Goal: Task Accomplishment & Management: Use online tool/utility

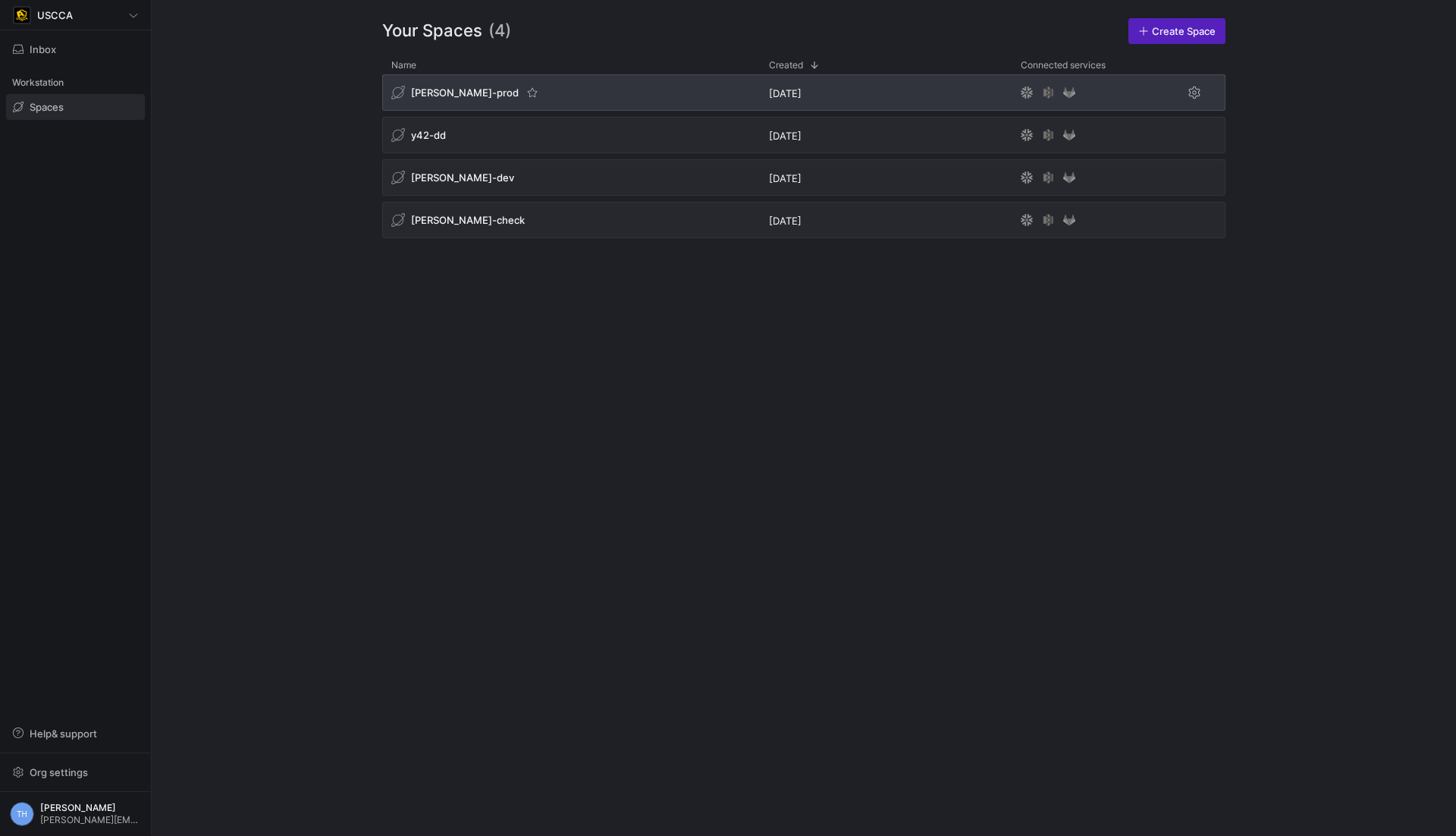
click at [573, 89] on div "[PERSON_NAME]-prod" at bounding box center [570, 92] width 377 height 36
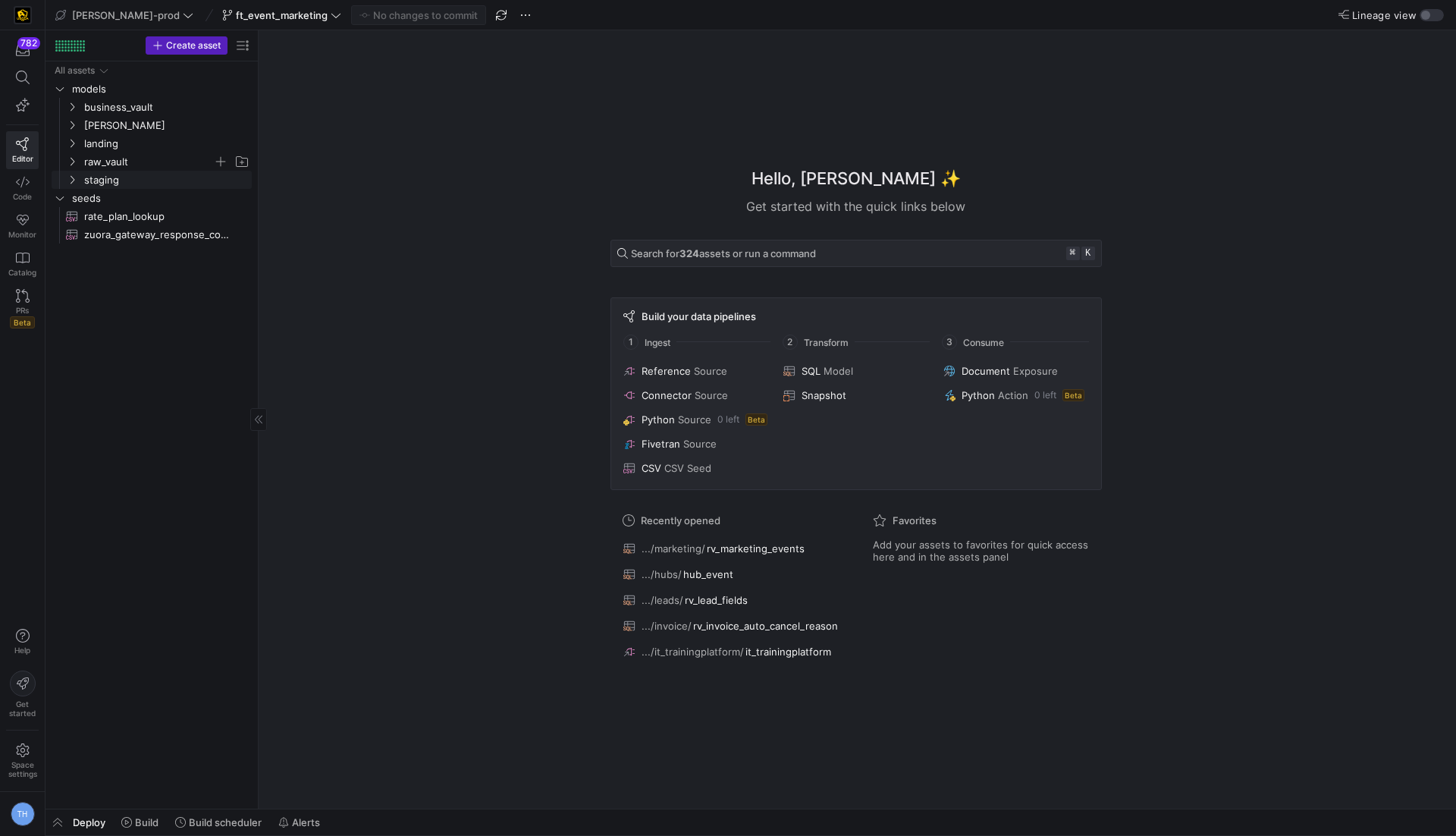
click at [133, 161] on span "raw_vault" at bounding box center [148, 162] width 129 height 18
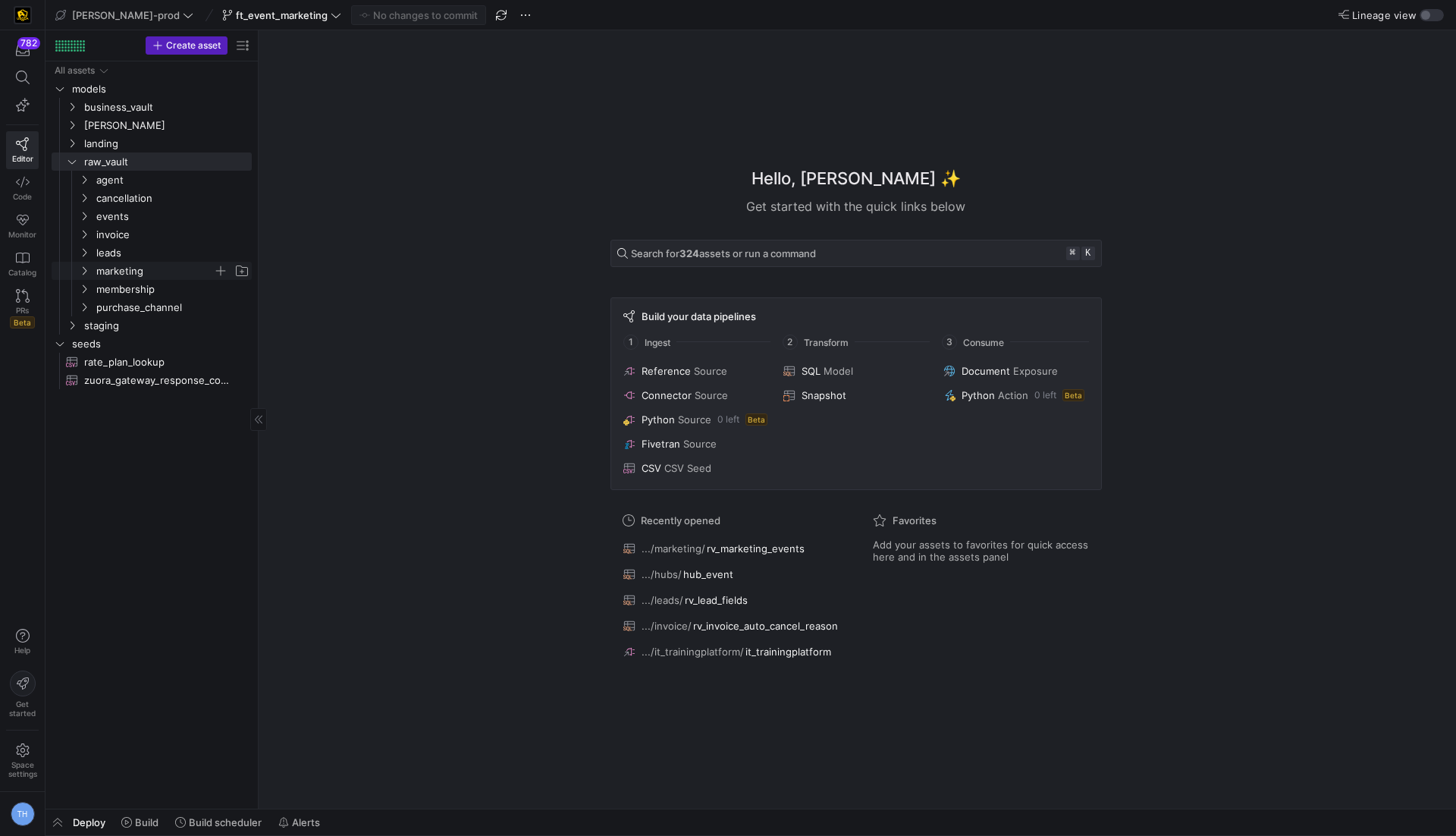
click at [163, 274] on span "marketing" at bounding box center [154, 271] width 117 height 18
click at [165, 293] on span "rv_marketing_events​​​​​​​​​​" at bounding box center [171, 289] width 127 height 18
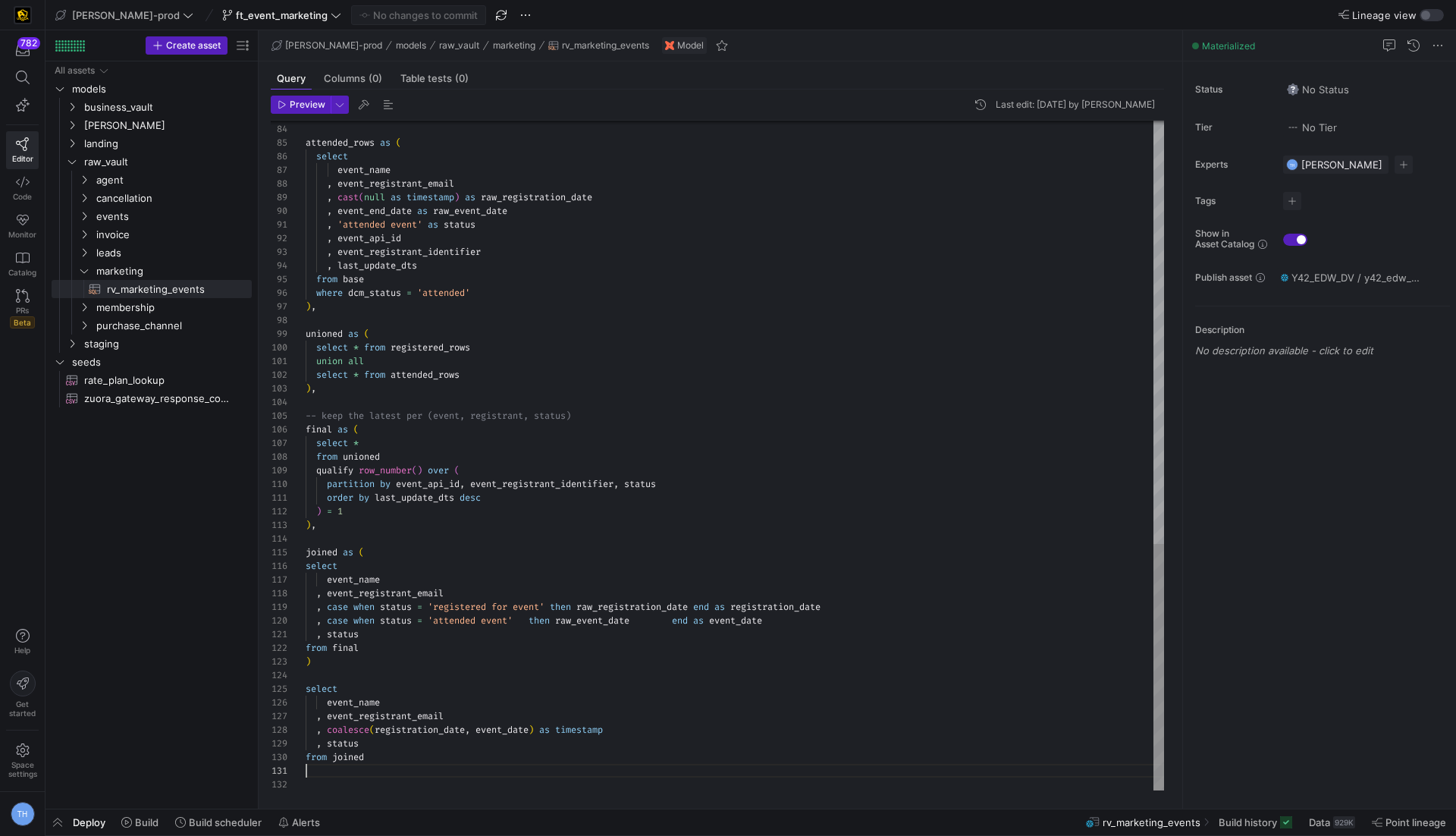
scroll to position [40, 0]
type textarea "{{ config(materialized='view') }} with dcm as ( select * from {{ ref('stg_sales…"
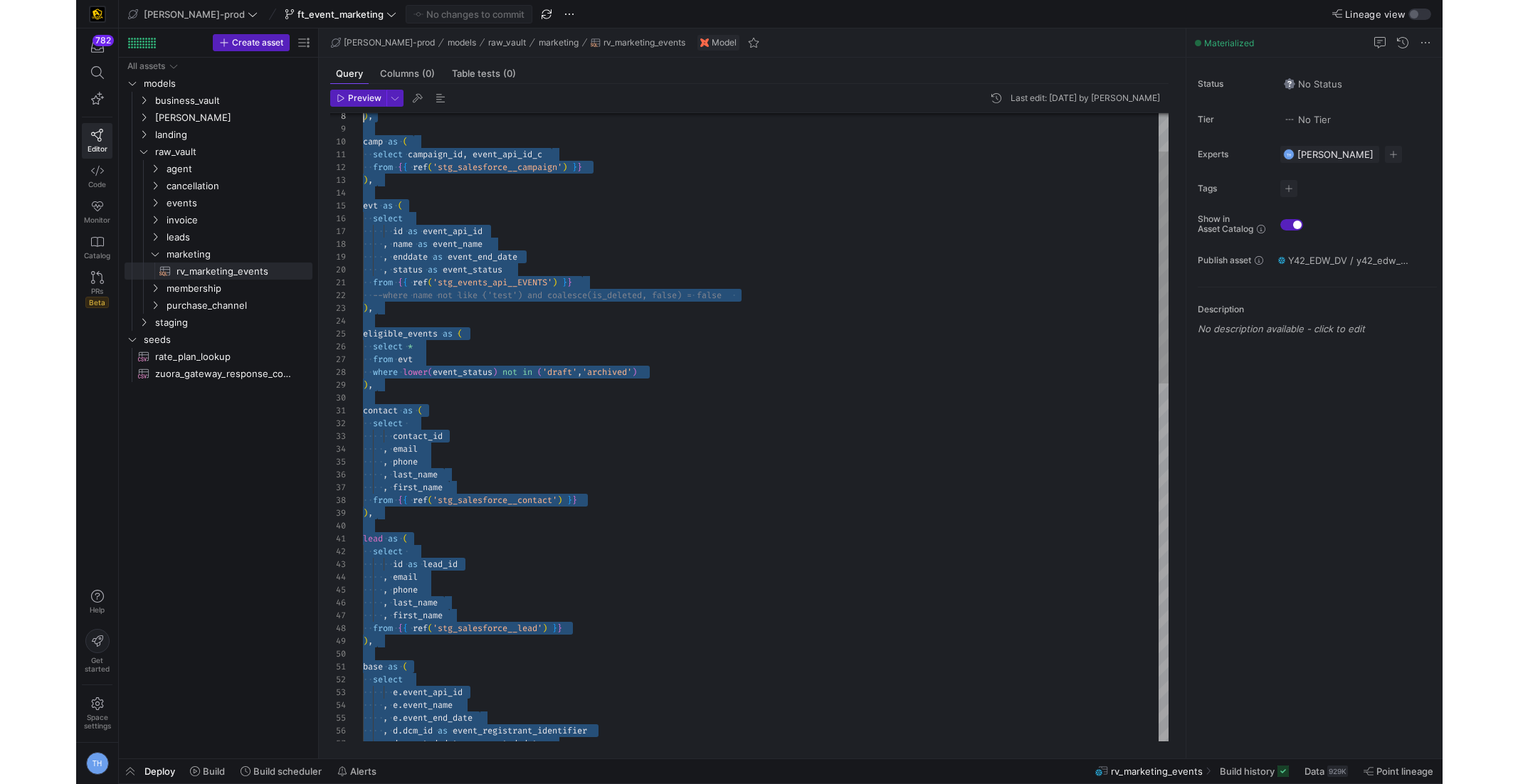
scroll to position [0, 0]
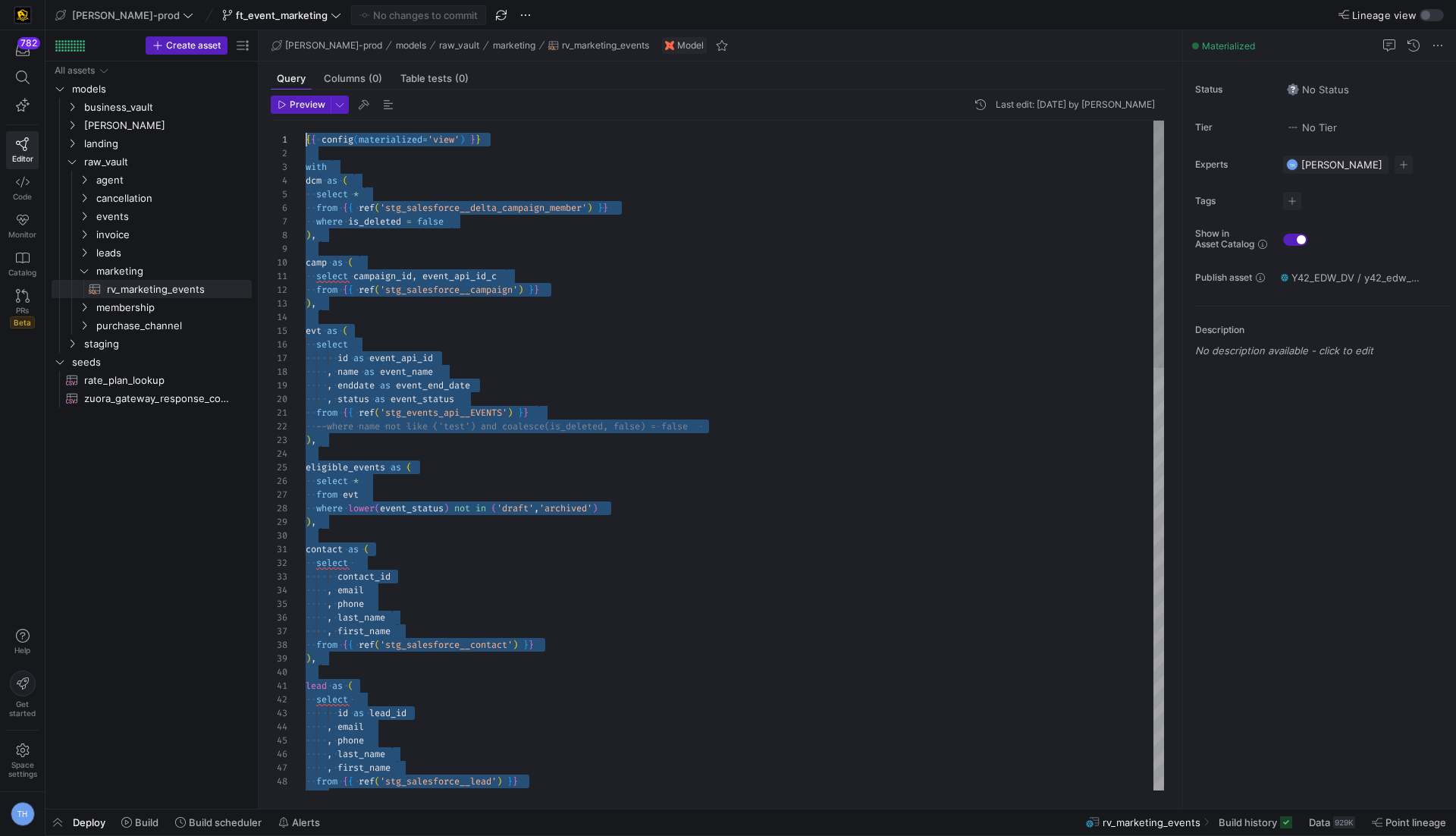
drag, startPoint x: 397, startPoint y: 770, endPoint x: 211, endPoint y: -104, distance: 893.6
